Goal: Task Accomplishment & Management: Manage account settings

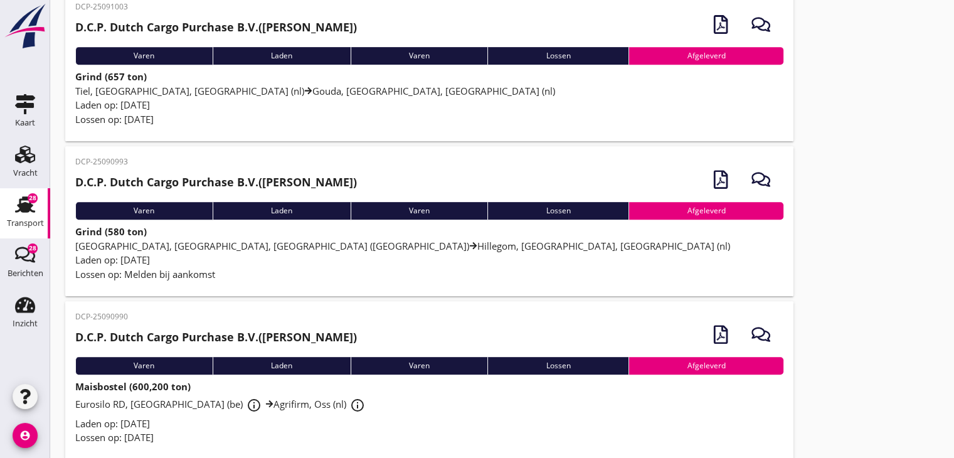
scroll to position [509, 0]
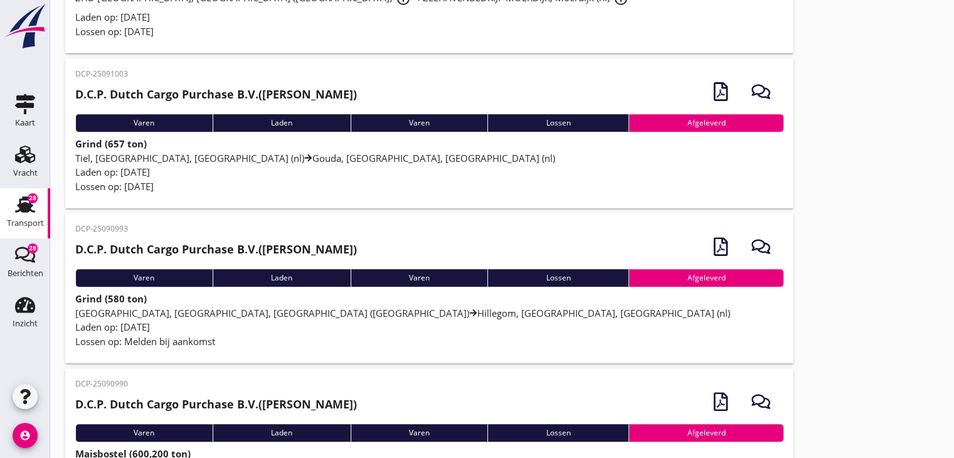
click at [319, 322] on div "Laden op: [DATE]" at bounding box center [429, 327] width 708 height 14
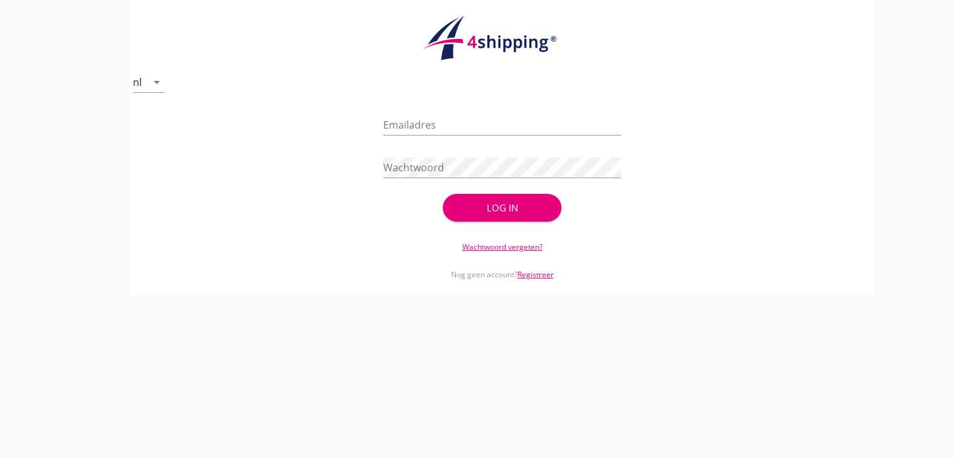
type input "[EMAIL_ADDRESS][DOMAIN_NAME]"
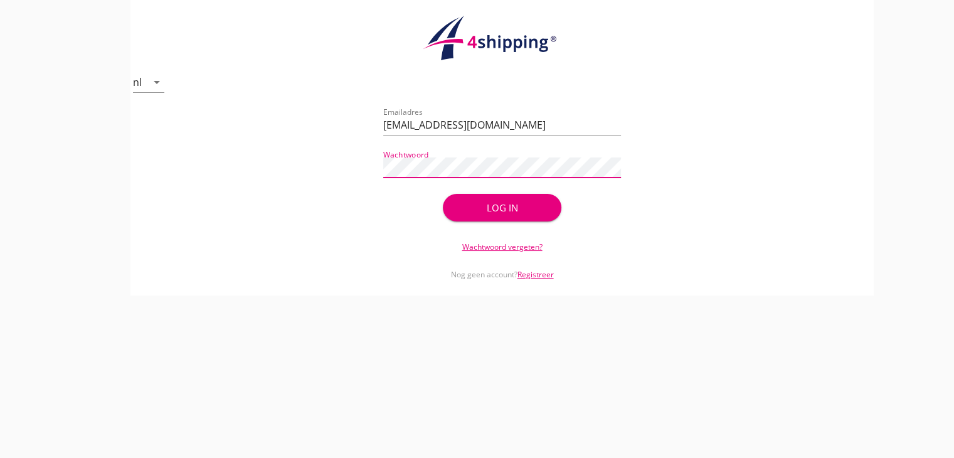
click at [515, 210] on div "Log in" at bounding box center [502, 208] width 79 height 14
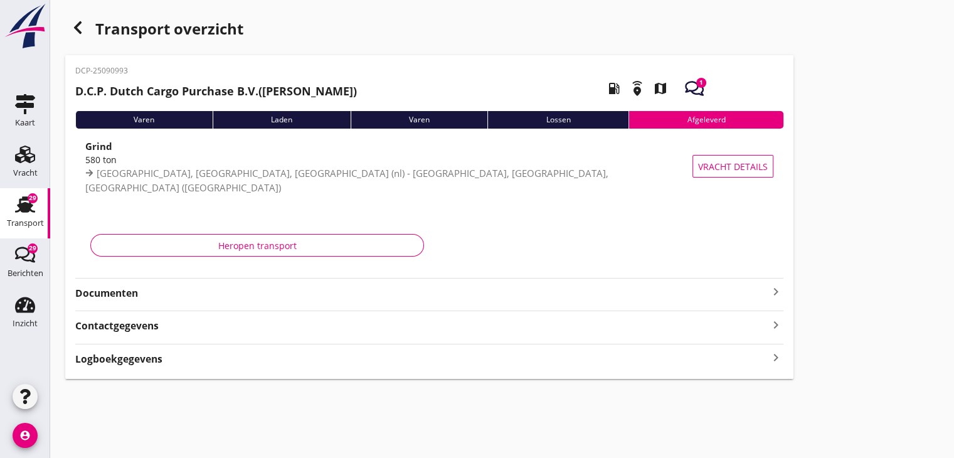
click at [479, 281] on div "Documenten keyboard_arrow_right" at bounding box center [429, 289] width 708 height 23
click at [481, 296] on strong "Documenten" at bounding box center [421, 293] width 693 height 14
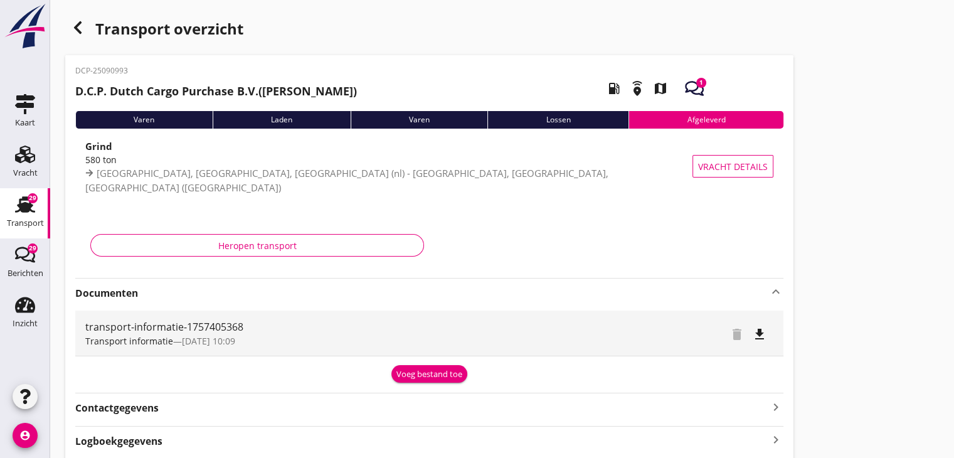
click at [441, 372] on div "Voeg bestand toe" at bounding box center [430, 374] width 66 height 13
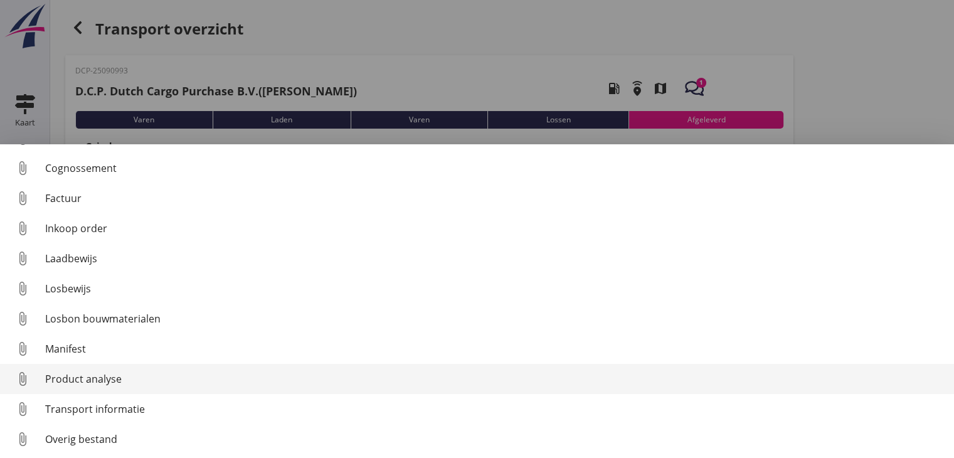
scroll to position [58, 0]
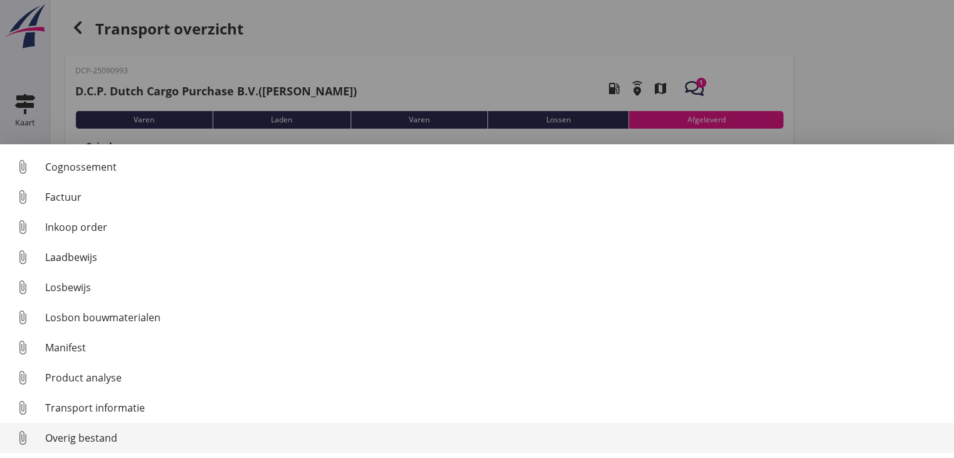
click at [381, 432] on div "Overig bestand" at bounding box center [494, 437] width 899 height 15
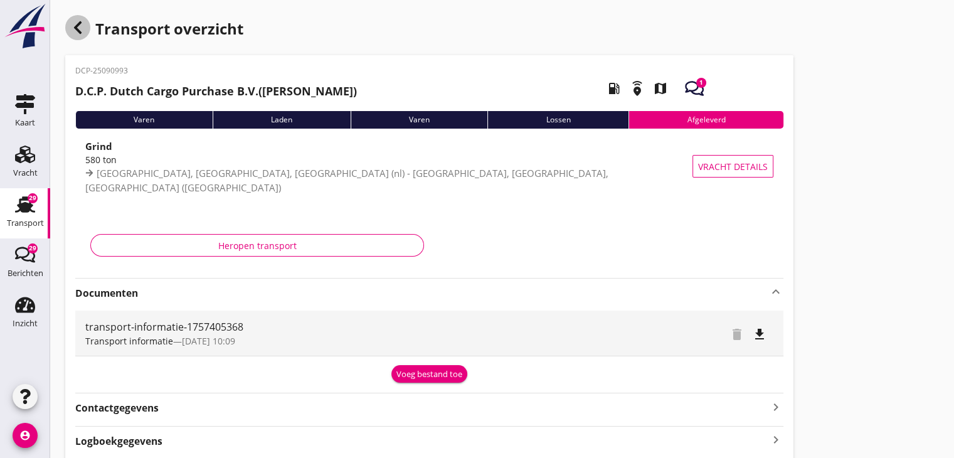
click at [81, 30] on icon "button" at bounding box center [77, 27] width 15 height 15
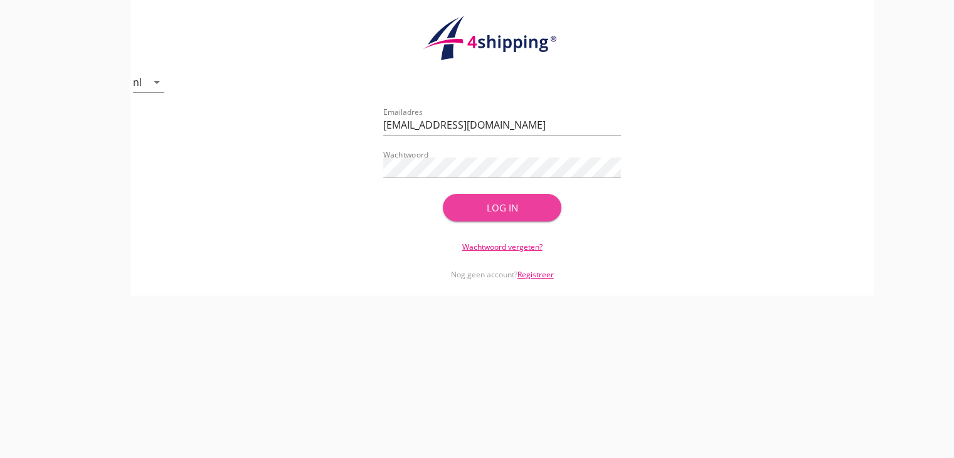
click at [492, 201] on div "Log in" at bounding box center [502, 208] width 79 height 14
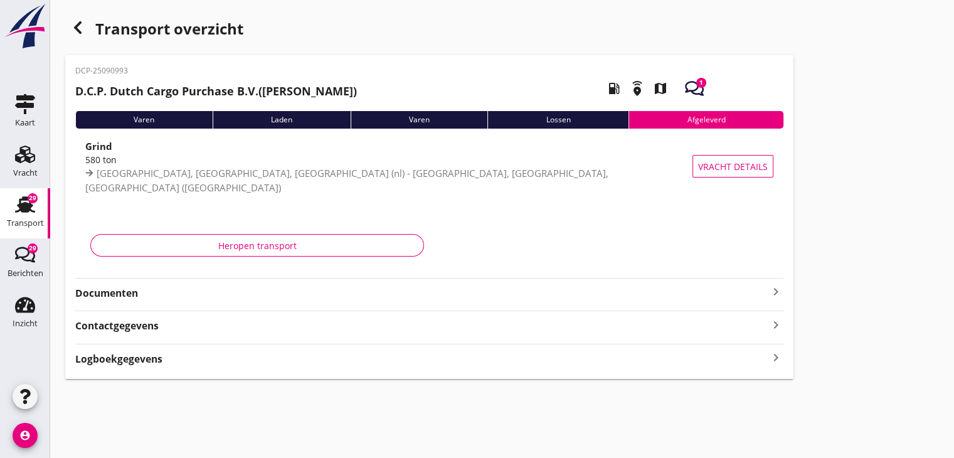
click at [78, 33] on icon "button" at bounding box center [77, 27] width 15 height 15
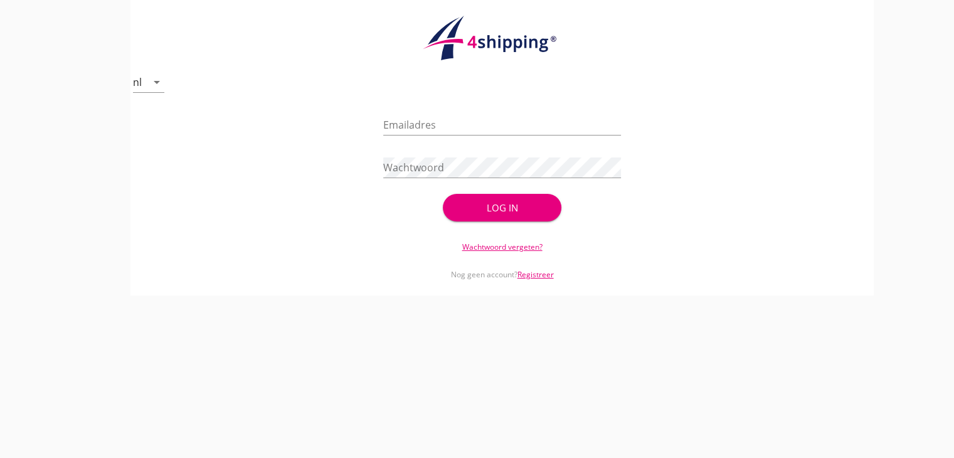
type input "[EMAIL_ADDRESS][DOMAIN_NAME]"
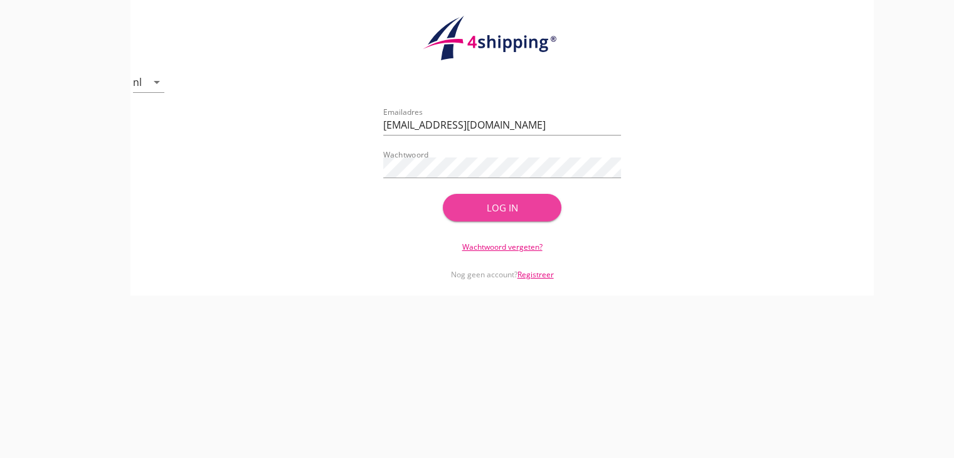
click at [525, 206] on div "Log in" at bounding box center [502, 208] width 79 height 14
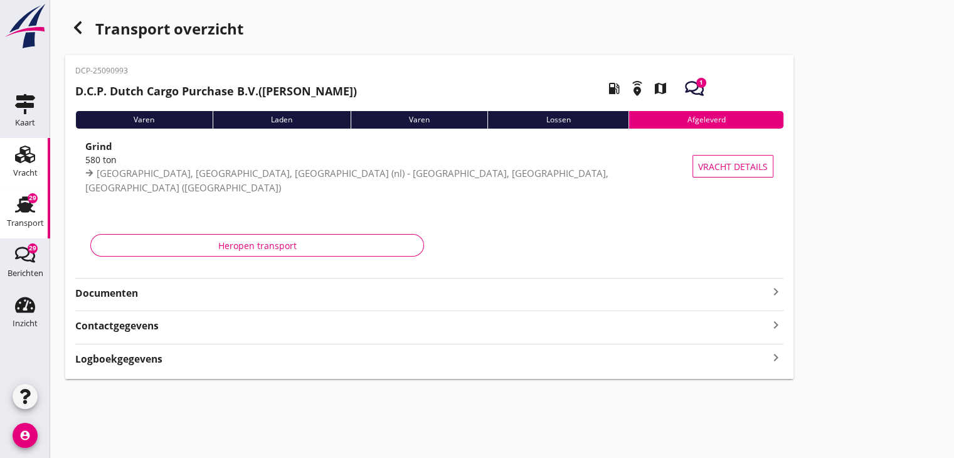
click at [24, 151] on use at bounding box center [25, 155] width 20 height 18
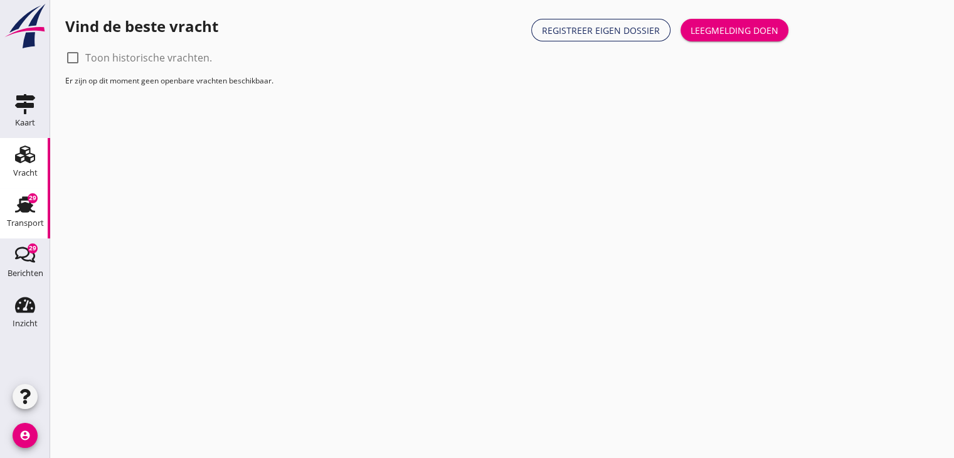
click at [14, 216] on div "Transport" at bounding box center [25, 224] width 37 height 18
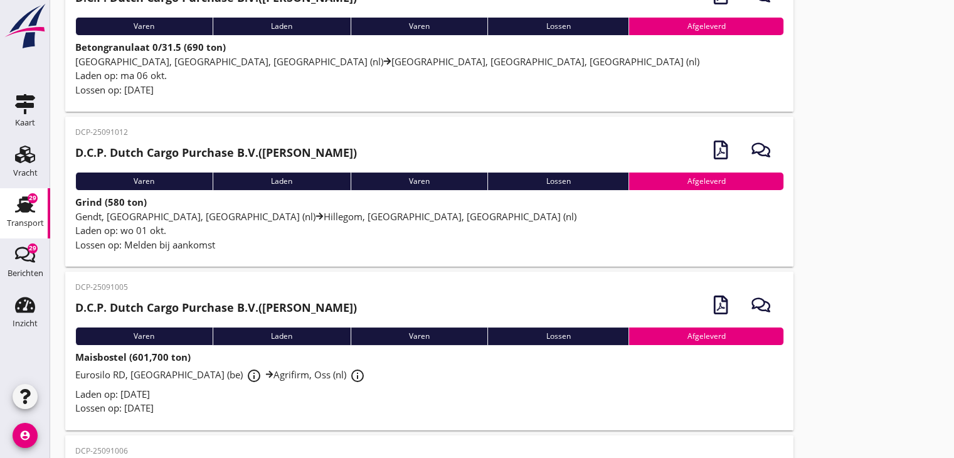
scroll to position [126, 0]
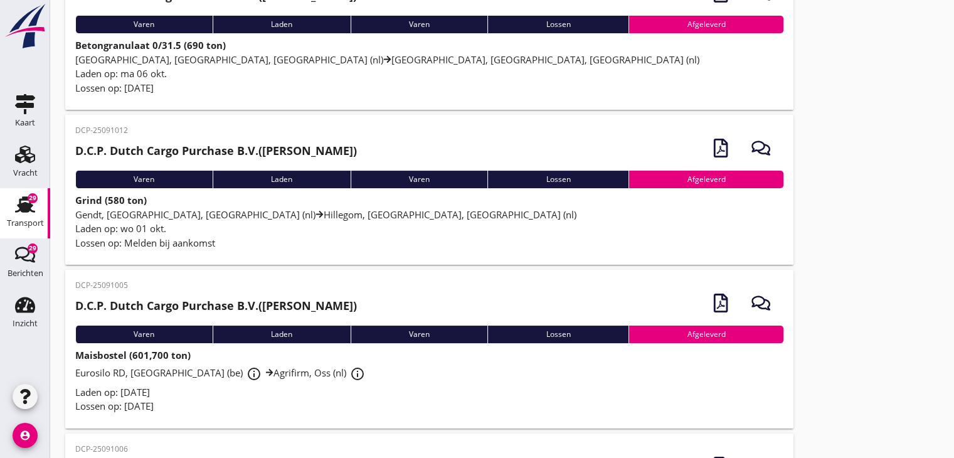
click at [295, 399] on div "Lossen op: [DATE]" at bounding box center [429, 406] width 708 height 14
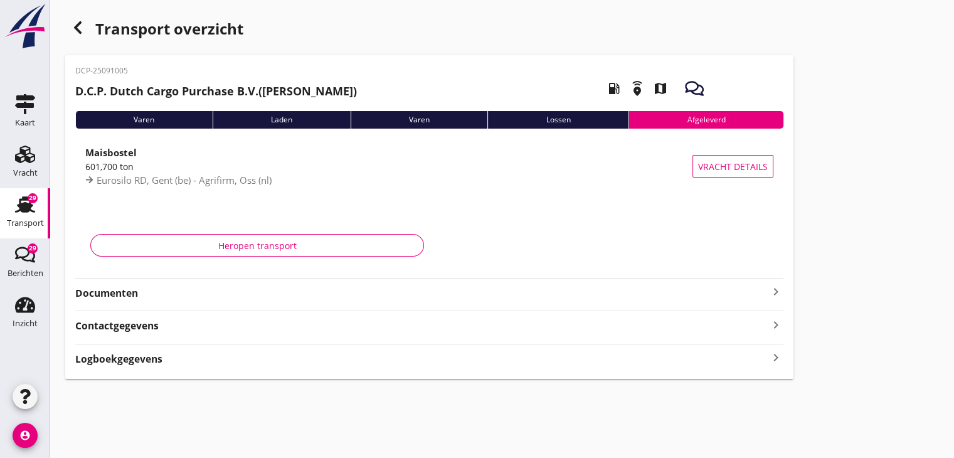
click at [296, 301] on div "DCP-25091005 D.C.P. Dutch Cargo Purchase B.V. ([PERSON_NAME]) local_gas_station…" at bounding box center [429, 217] width 729 height 324
click at [778, 296] on icon "keyboard_arrow_right" at bounding box center [776, 291] width 15 height 15
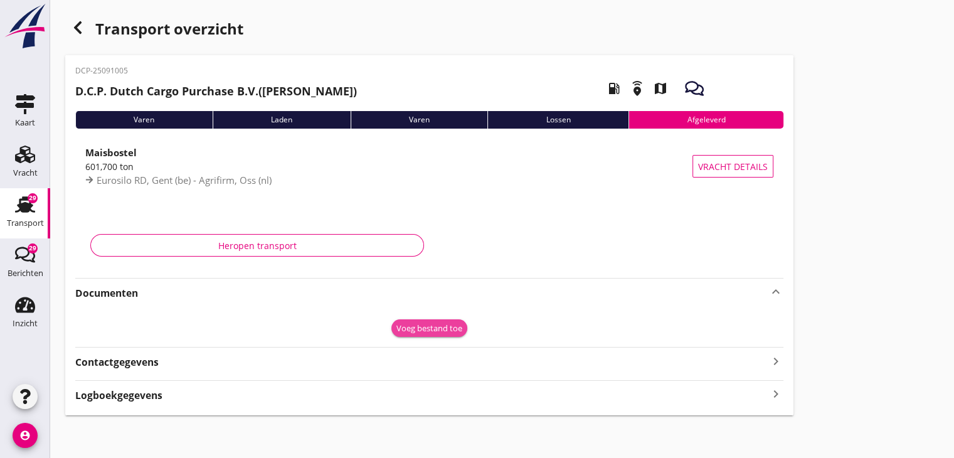
click at [415, 326] on div "Voeg bestand toe" at bounding box center [430, 329] width 66 height 13
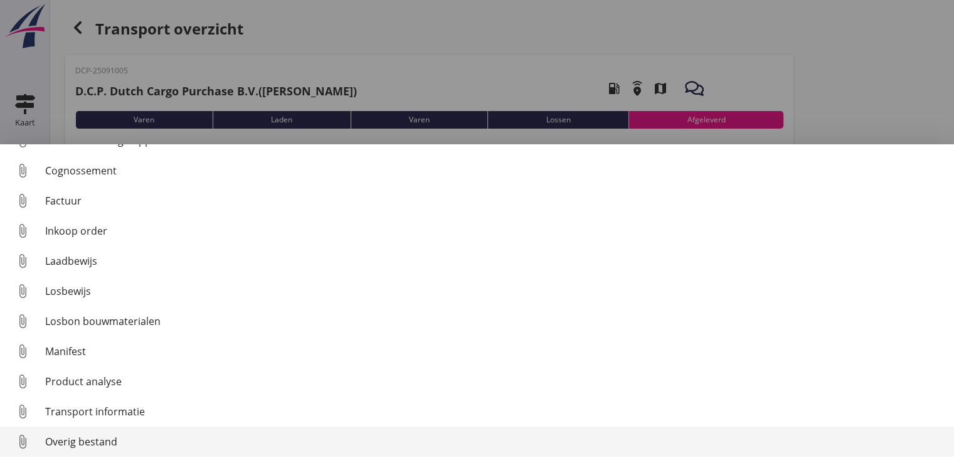
scroll to position [58, 0]
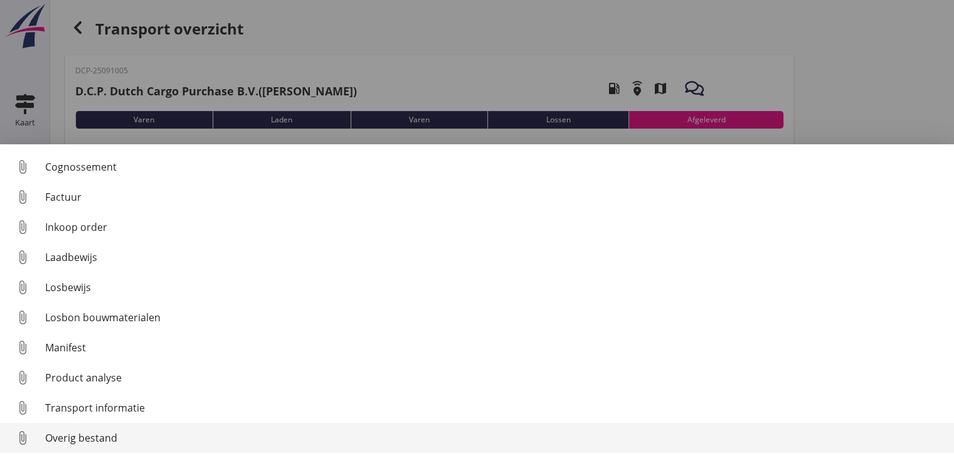
click at [286, 432] on div "Overig bestand" at bounding box center [494, 437] width 899 height 15
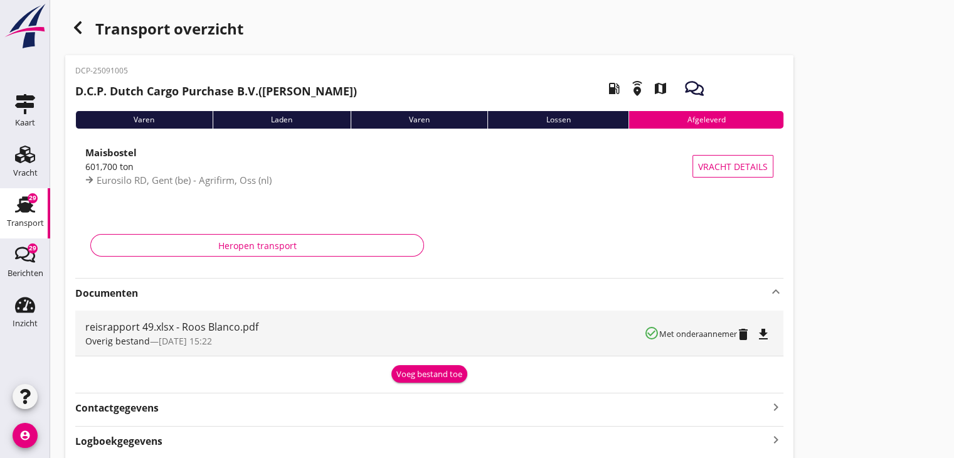
click at [82, 26] on icon "button" at bounding box center [77, 27] width 15 height 15
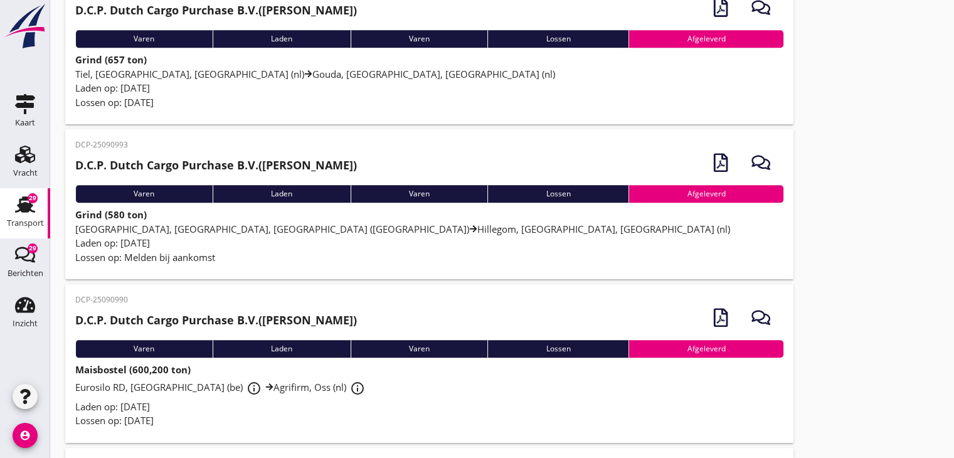
scroll to position [753, 0]
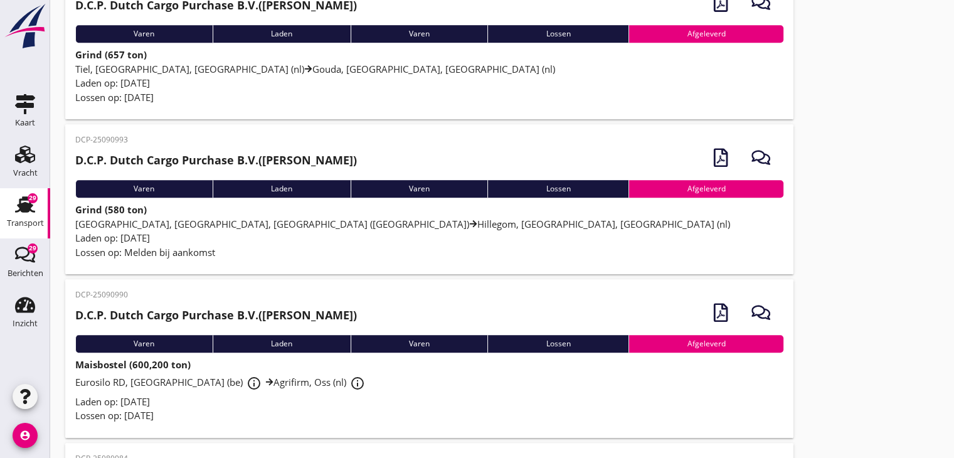
click at [217, 242] on div "Laden op: [DATE]" at bounding box center [429, 238] width 708 height 14
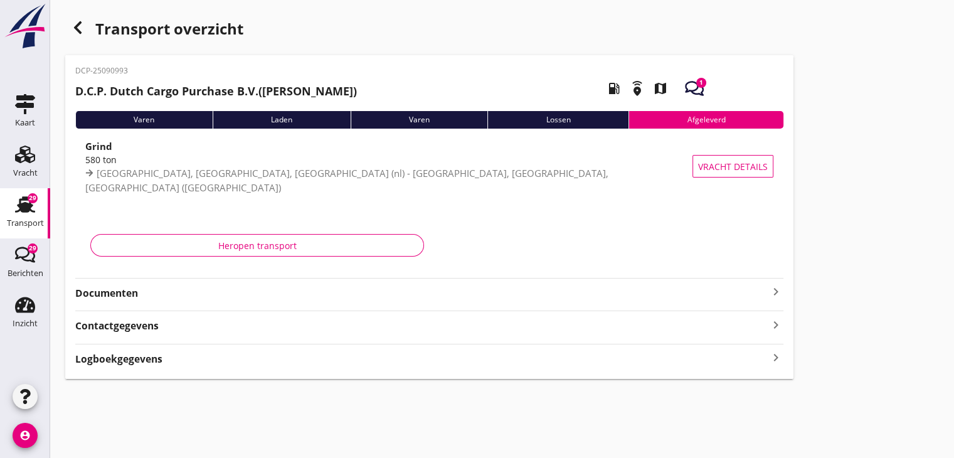
click at [765, 289] on strong "Documenten" at bounding box center [421, 293] width 693 height 14
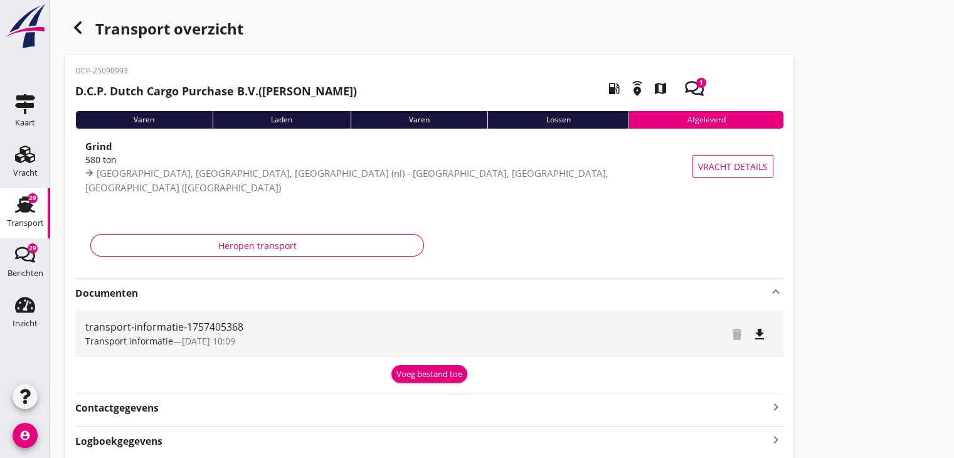
click at [398, 370] on div "Voeg bestand toe" at bounding box center [430, 374] width 66 height 13
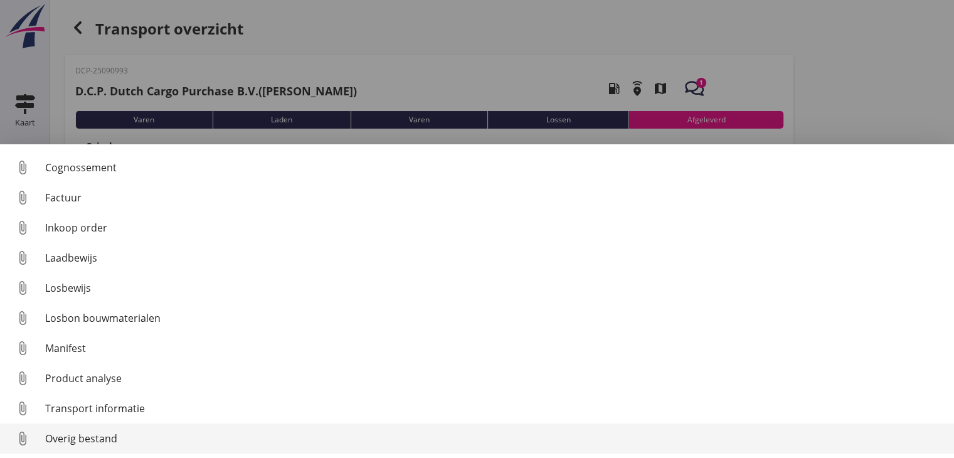
scroll to position [58, 0]
click at [184, 431] on div "Overig bestand" at bounding box center [494, 437] width 899 height 15
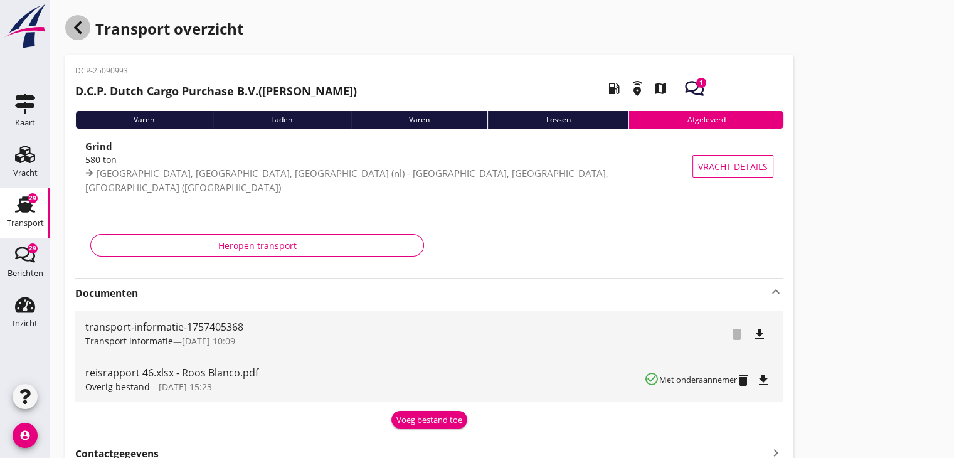
click at [83, 28] on icon "button" at bounding box center [77, 27] width 15 height 15
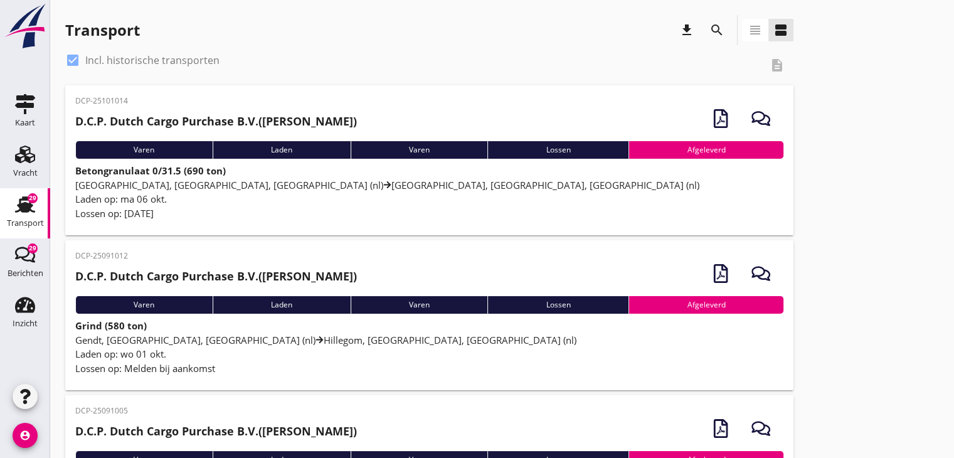
click at [285, 343] on span "Gendt, [GEOGRAPHIC_DATA], [GEOGRAPHIC_DATA] (nl) [GEOGRAPHIC_DATA], [GEOGRAPHIC…" at bounding box center [325, 340] width 501 height 13
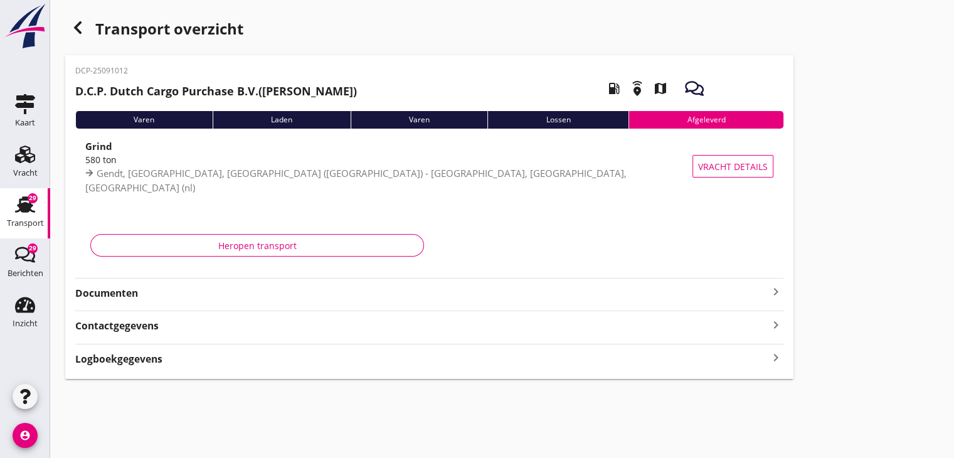
click at [304, 302] on div "DCP-25091012 D.C.P. Dutch Cargo Purchase B.V. ([PERSON_NAME]) local_gas_station…" at bounding box center [429, 217] width 729 height 324
click at [756, 287] on strong "Documenten" at bounding box center [421, 293] width 693 height 14
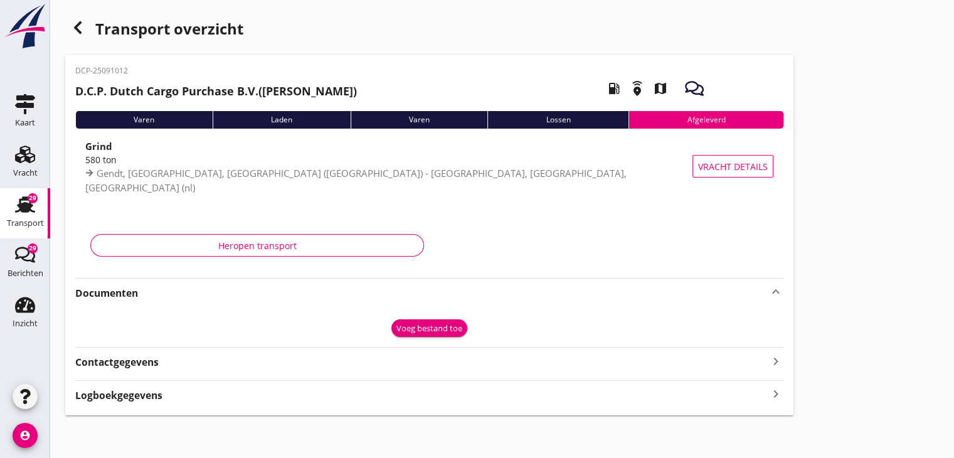
click at [414, 329] on div "Voeg bestand toe" at bounding box center [430, 329] width 66 height 13
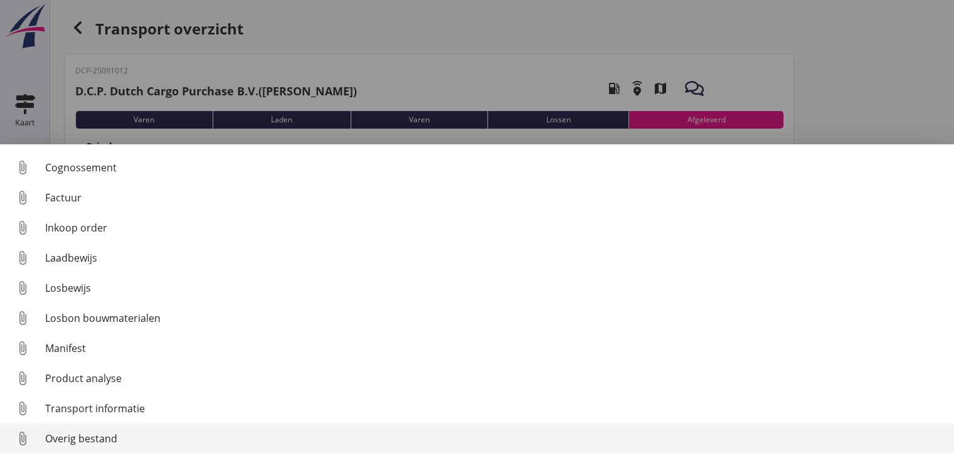
scroll to position [58, 0]
click at [186, 429] on link "attach_file Overig bestand" at bounding box center [477, 438] width 954 height 30
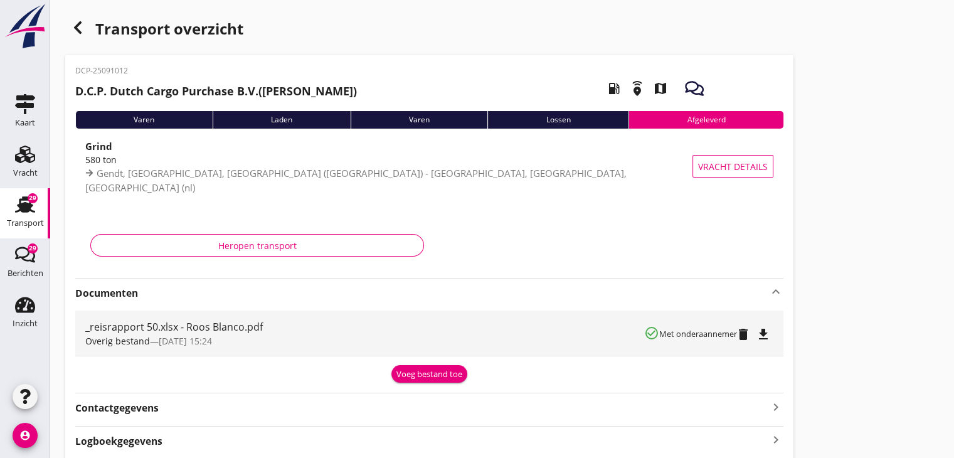
click at [79, 36] on div "button" at bounding box center [77, 27] width 25 height 25
